Goal: Task Accomplishment & Management: Manage account settings

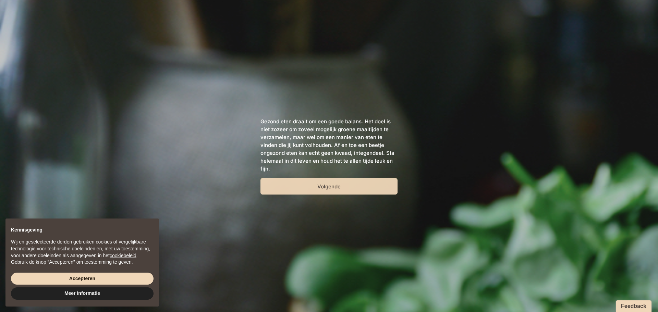
click at [295, 187] on button "Volgende" at bounding box center [328, 186] width 137 height 16
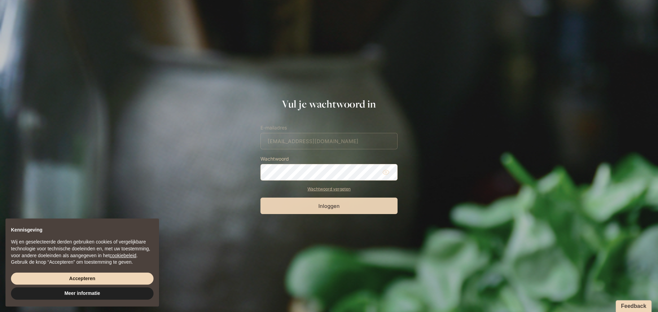
click at [361, 205] on button "Inloggen" at bounding box center [328, 206] width 137 height 16
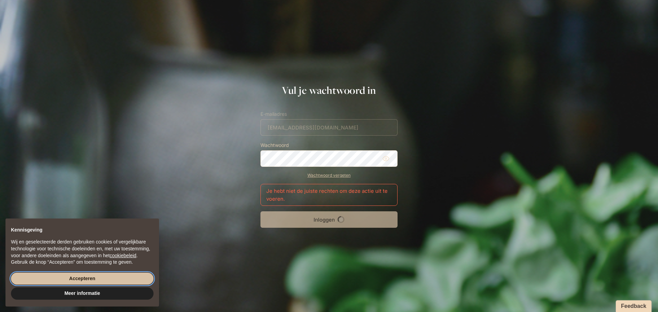
click at [125, 280] on button "Accepteren" at bounding box center [82, 279] width 143 height 12
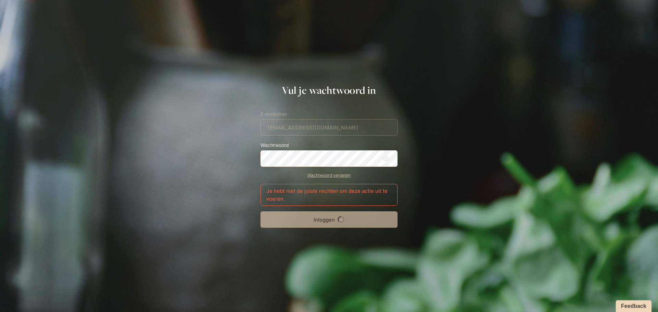
click at [388, 158] on icon at bounding box center [385, 158] width 7 height 7
click at [343, 220] on div "Inloggen" at bounding box center [328, 219] width 137 height 16
click at [334, 134] on form "E-mailadres info@saravermeiren.be Wachtwoord Wachtwoord vergeten Je hebt niet d…" at bounding box center [328, 169] width 137 height 118
click at [336, 129] on form "E-mailadres info@saravermeiren.be Wachtwoord Wachtwoord vergeten Je hebt niet d…" at bounding box center [328, 169] width 137 height 118
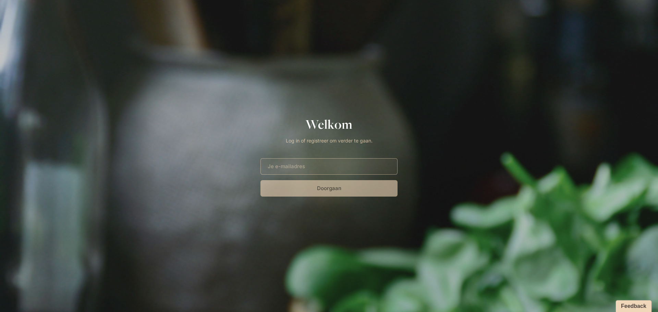
click at [316, 167] on input "E-mailadres" at bounding box center [328, 166] width 137 height 16
type input "[EMAIL_ADDRESS][DOMAIN_NAME]"
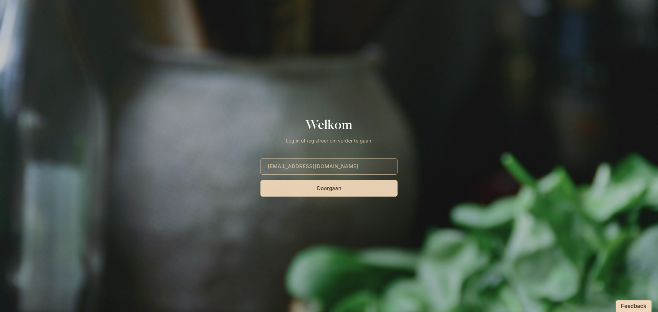
click at [316, 185] on button "Doorgaan" at bounding box center [328, 188] width 137 height 16
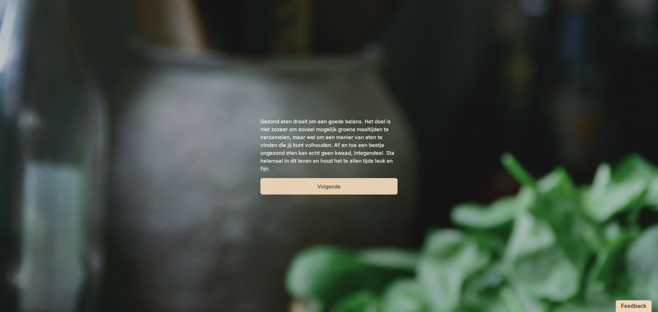
click at [325, 190] on button "Volgende" at bounding box center [328, 186] width 137 height 16
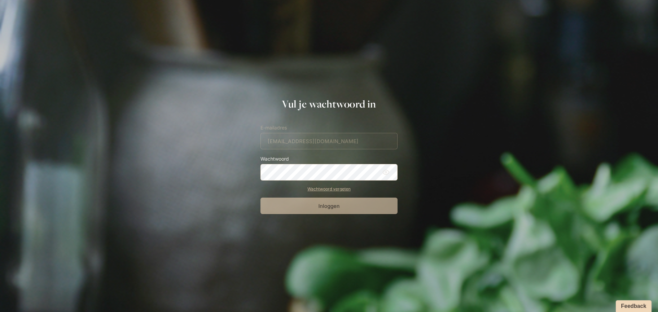
click at [310, 140] on form "E-mailadres [EMAIL_ADDRESS][DOMAIN_NAME] Wachtwoord Wachtwoord vergeten Inloggen" at bounding box center [328, 169] width 137 height 90
click at [260, 198] on button "Inloggen" at bounding box center [328, 206] width 137 height 16
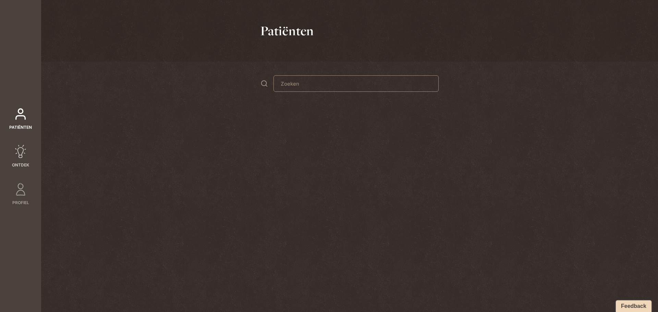
click at [24, 154] on icon at bounding box center [21, 152] width 14 height 14
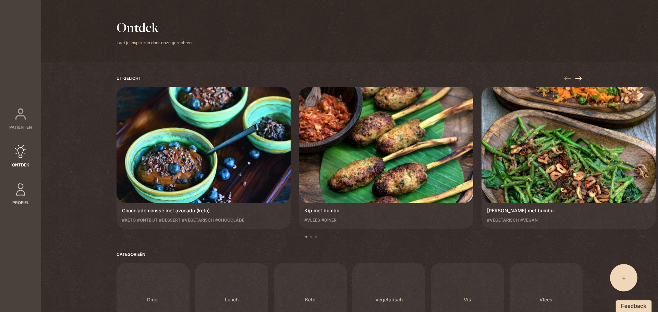
click at [23, 194] on icon at bounding box center [21, 190] width 14 height 14
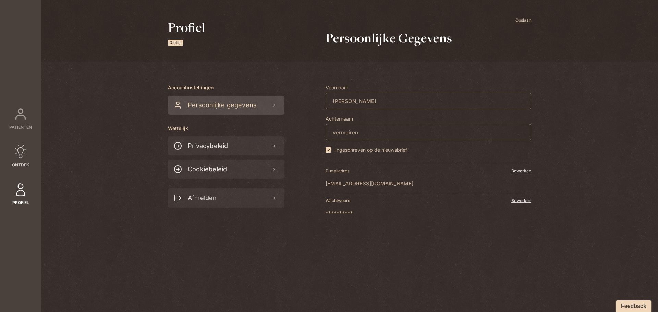
click at [21, 154] on icon at bounding box center [21, 152] width 14 height 14
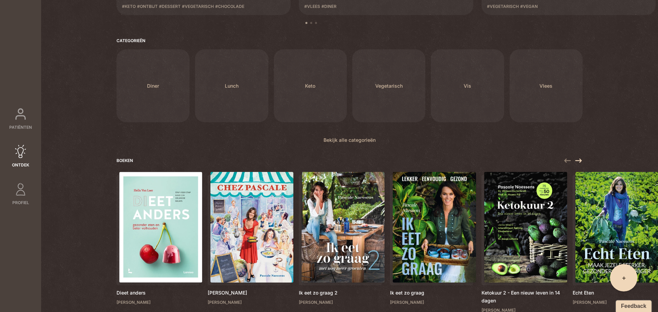
scroll to position [266, 0]
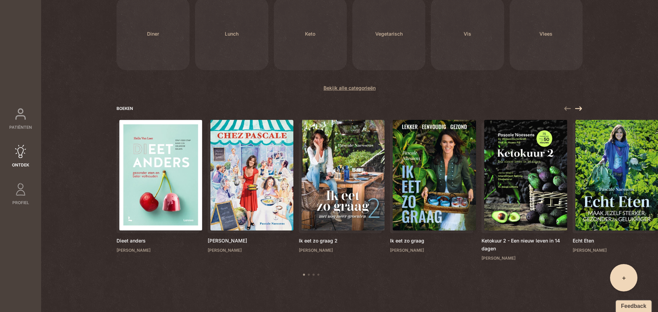
click at [577, 108] on icon "Carousel Navigation" at bounding box center [578, 109] width 7 height 4
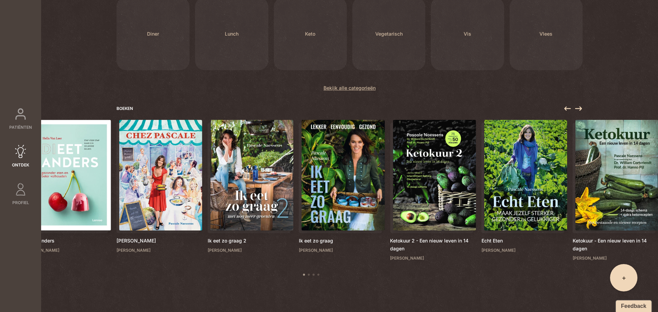
click at [577, 108] on icon "Carousel Navigation" at bounding box center [578, 109] width 7 height 4
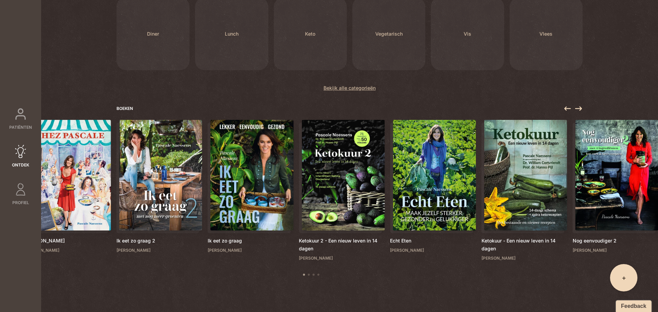
click at [577, 108] on icon "Carousel Navigation" at bounding box center [578, 109] width 7 height 4
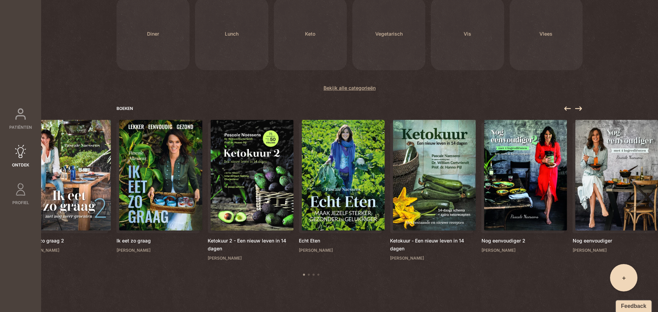
click at [577, 108] on icon "Carousel Navigation" at bounding box center [578, 109] width 7 height 4
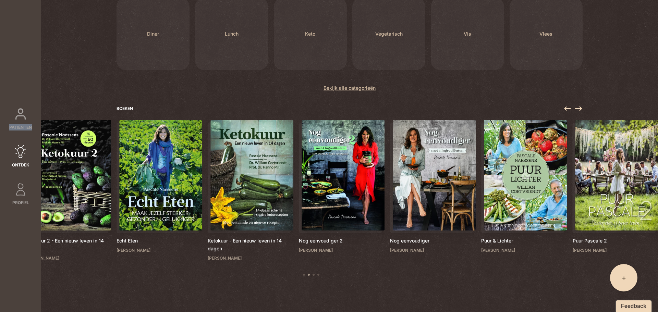
click at [577, 108] on icon "Carousel Navigation" at bounding box center [578, 109] width 7 height 4
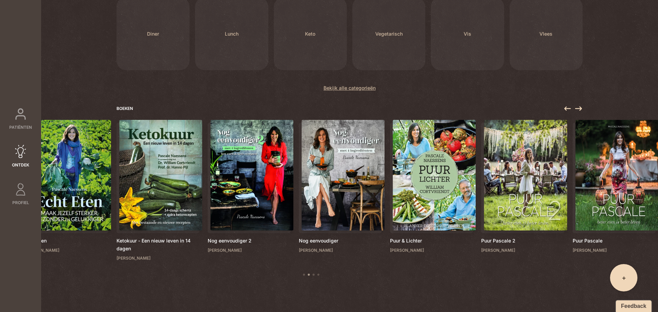
click at [577, 108] on icon "Carousel Navigation" at bounding box center [578, 109] width 7 height 4
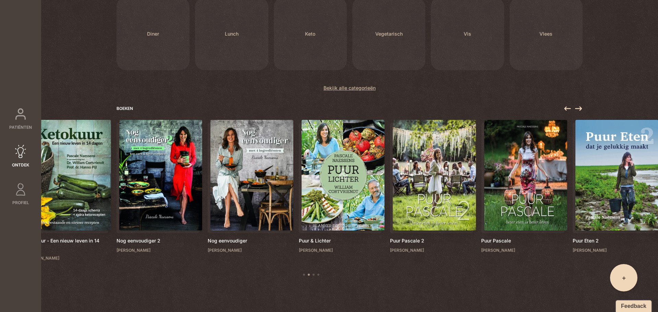
click at [577, 108] on icon "Carousel Navigation" at bounding box center [578, 109] width 7 height 4
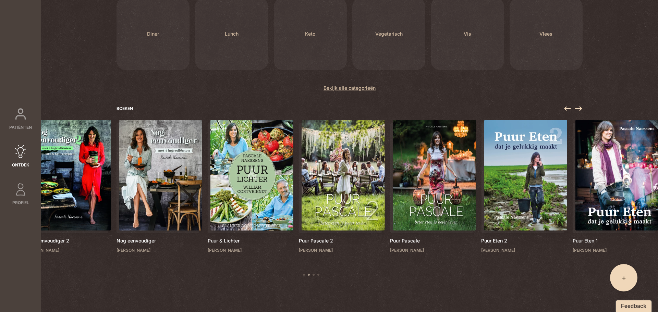
click at [577, 108] on icon "Carousel Navigation" at bounding box center [578, 109] width 7 height 4
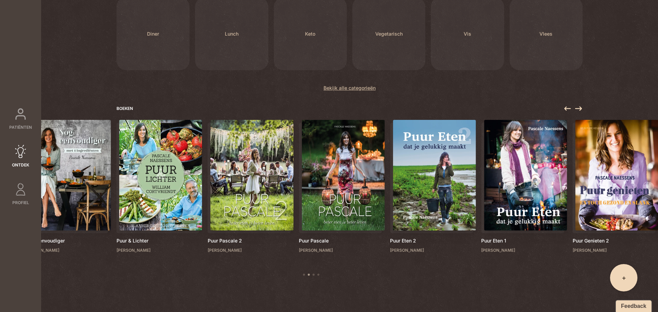
click at [577, 108] on icon "Carousel Navigation" at bounding box center [578, 109] width 7 height 4
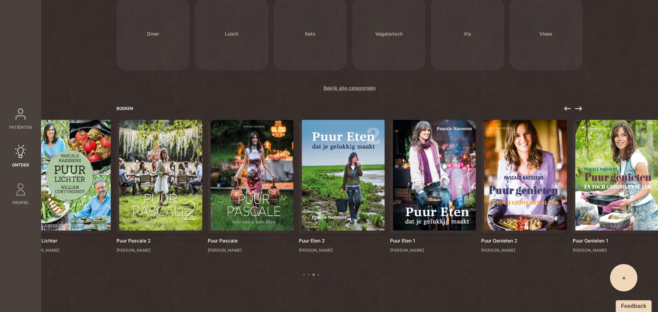
click at [577, 108] on icon "Carousel Navigation" at bounding box center [578, 109] width 7 height 4
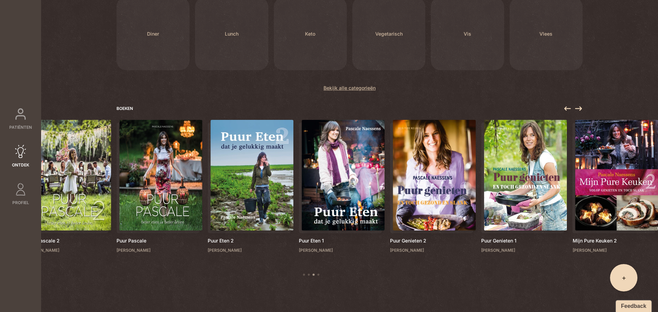
click at [577, 108] on icon "Carousel Navigation" at bounding box center [578, 109] width 7 height 4
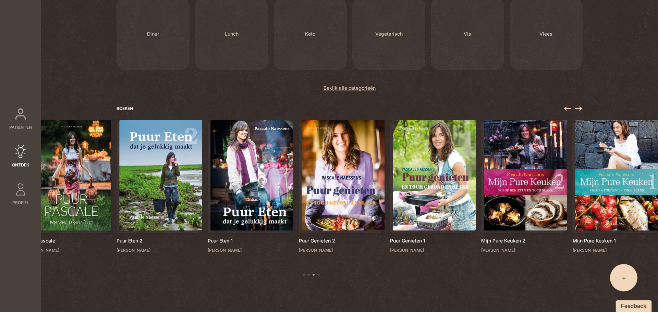
click at [577, 108] on icon "Carousel Navigation" at bounding box center [578, 109] width 7 height 4
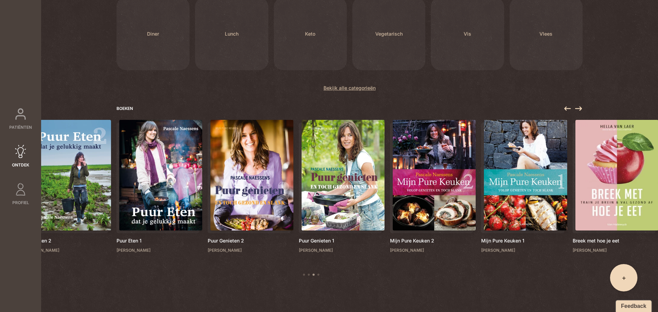
click at [577, 108] on icon "Carousel Navigation" at bounding box center [578, 109] width 7 height 4
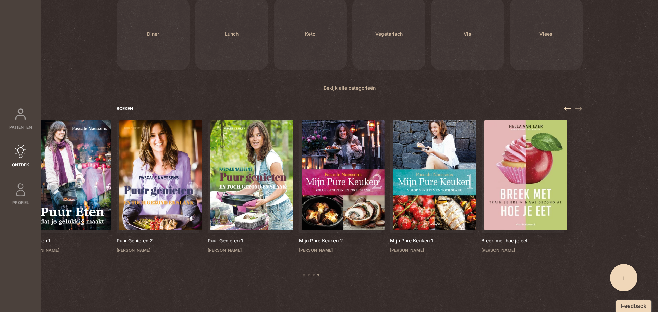
click at [577, 108] on icon "Carousel Navigation" at bounding box center [578, 109] width 7 height 4
click at [346, 90] on link "Bekijk alle categorieën" at bounding box center [350, 88] width 52 height 8
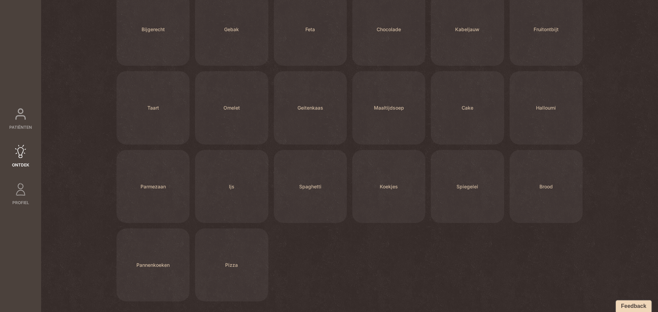
scroll to position [330, 0]
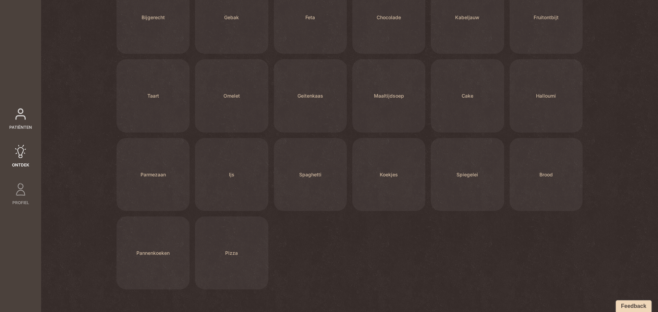
click at [27, 119] on icon at bounding box center [21, 114] width 14 height 14
